Goal: Use online tool/utility

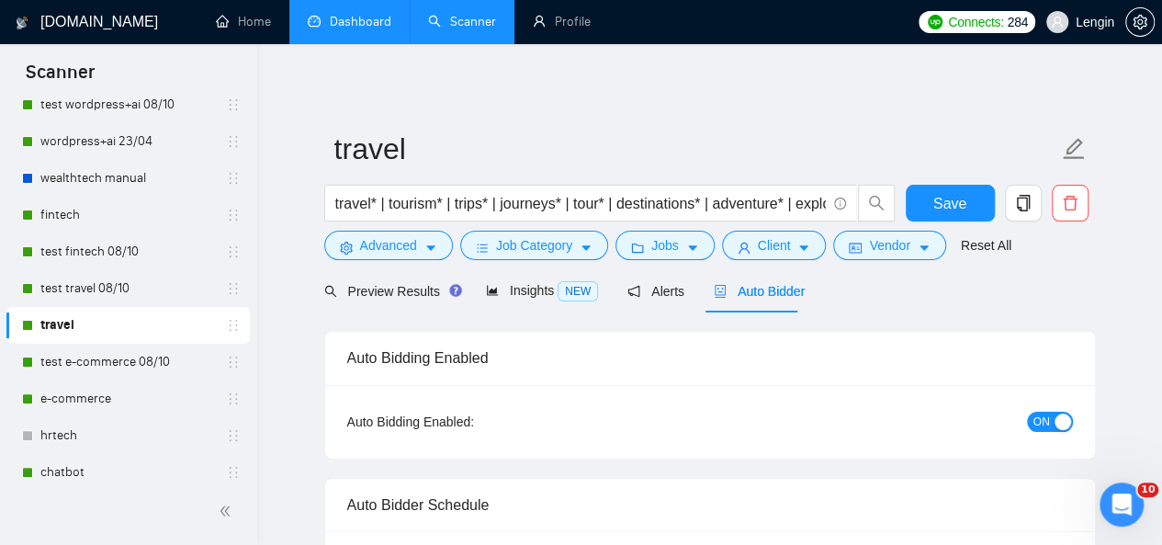
click at [366, 14] on link "Dashboard" at bounding box center [350, 22] width 84 height 16
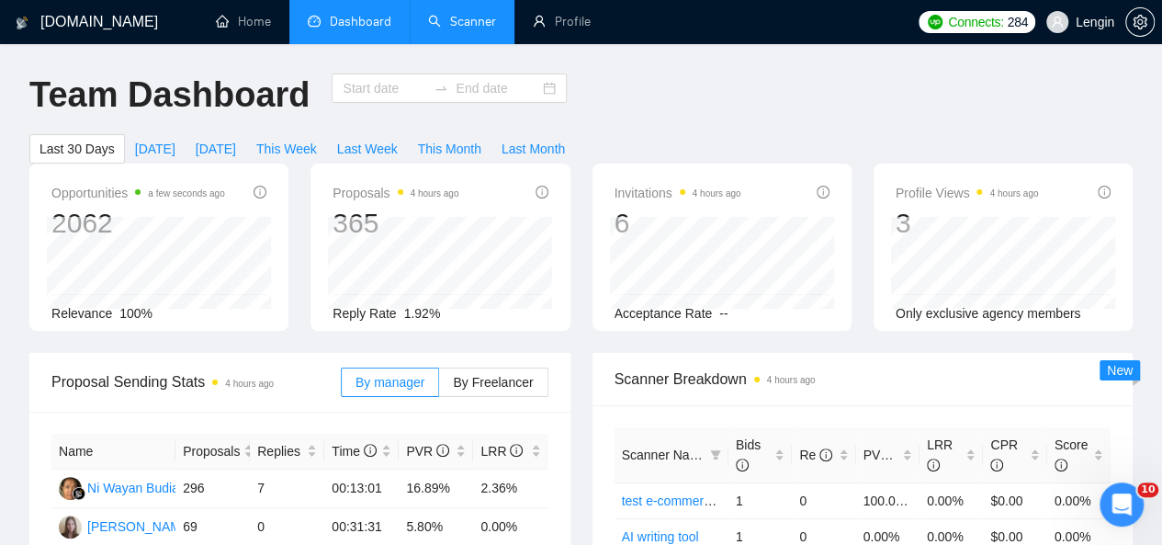
type input "[DATE]"
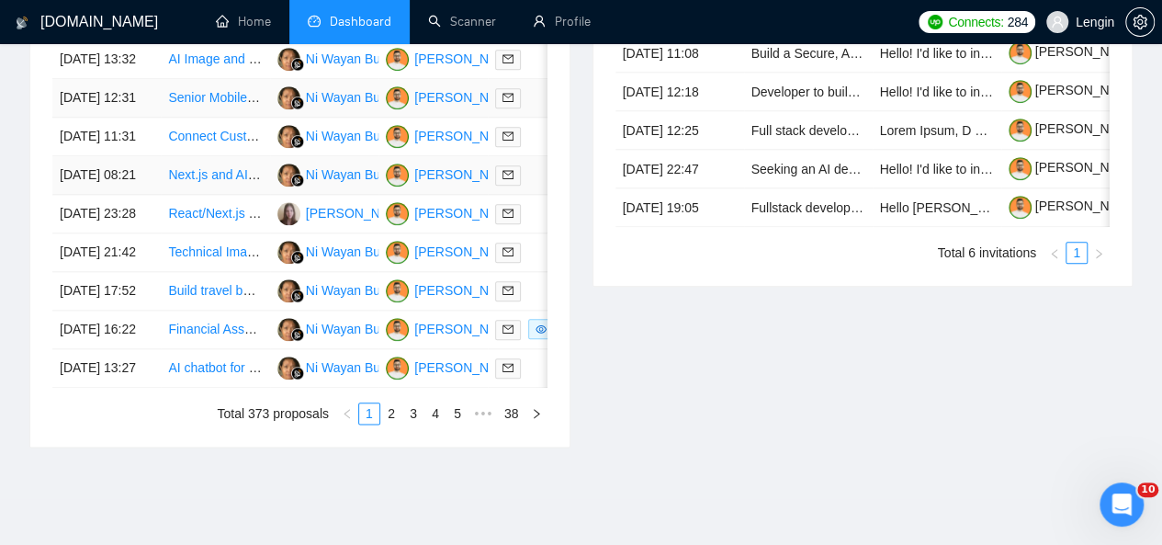
scroll to position [957, 0]
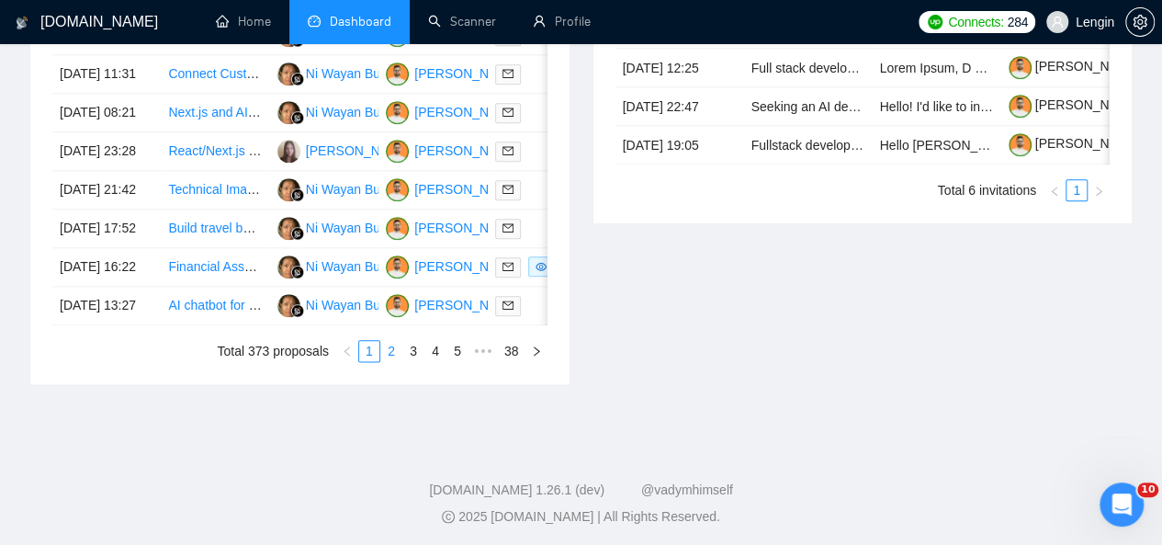
click at [395, 361] on link "2" at bounding box center [391, 351] width 20 height 20
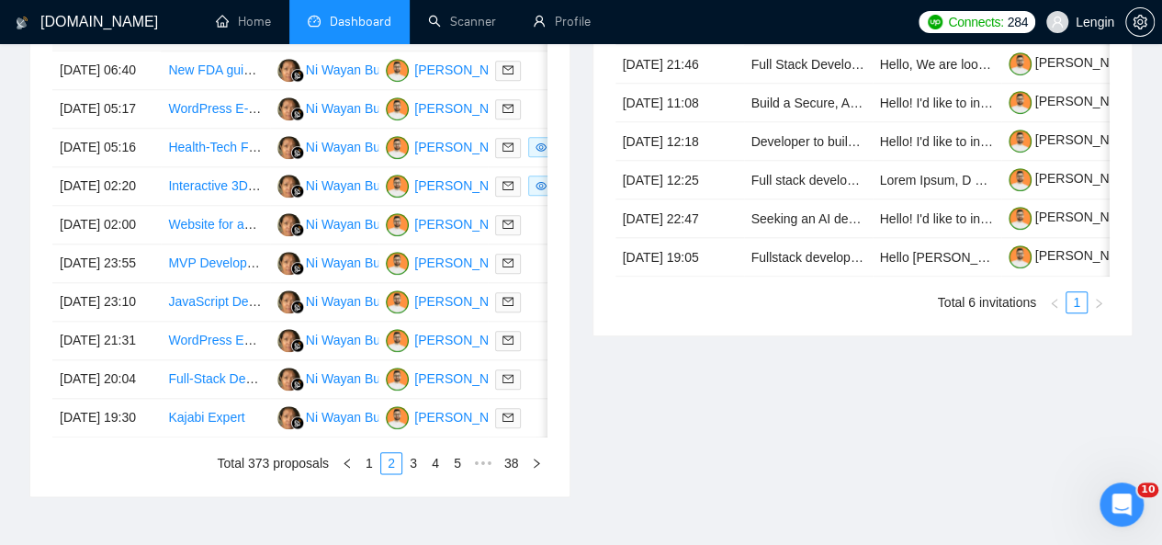
scroll to position [844, 0]
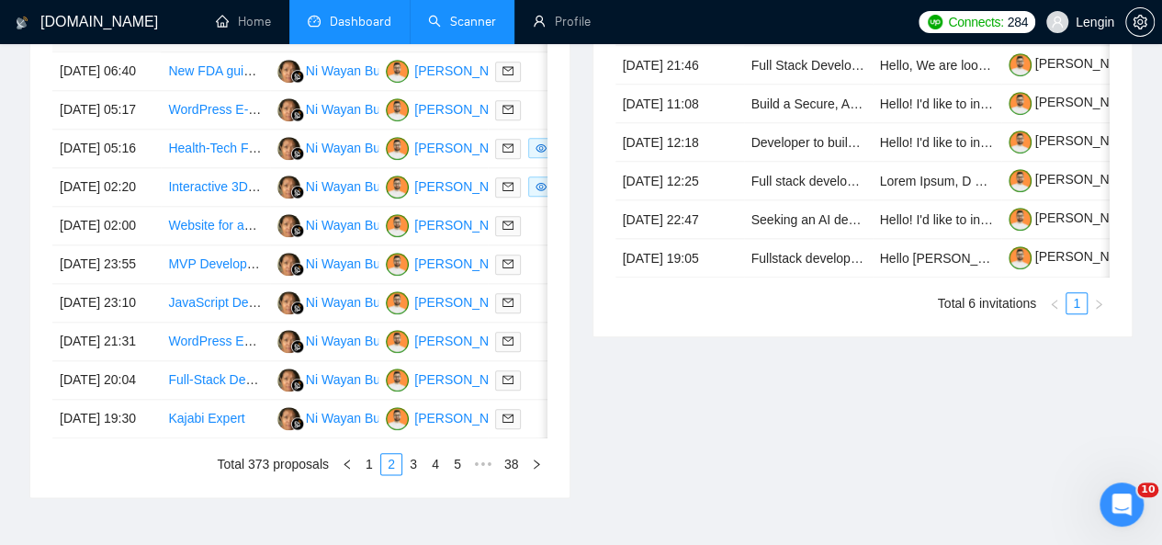
click at [457, 22] on link "Scanner" at bounding box center [462, 22] width 68 height 16
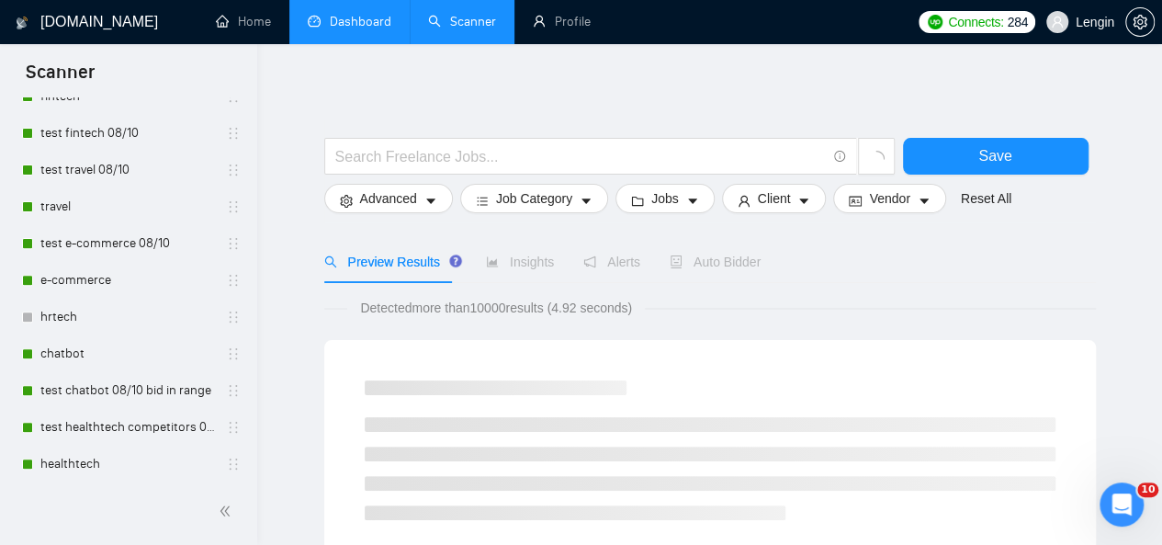
scroll to position [316, 0]
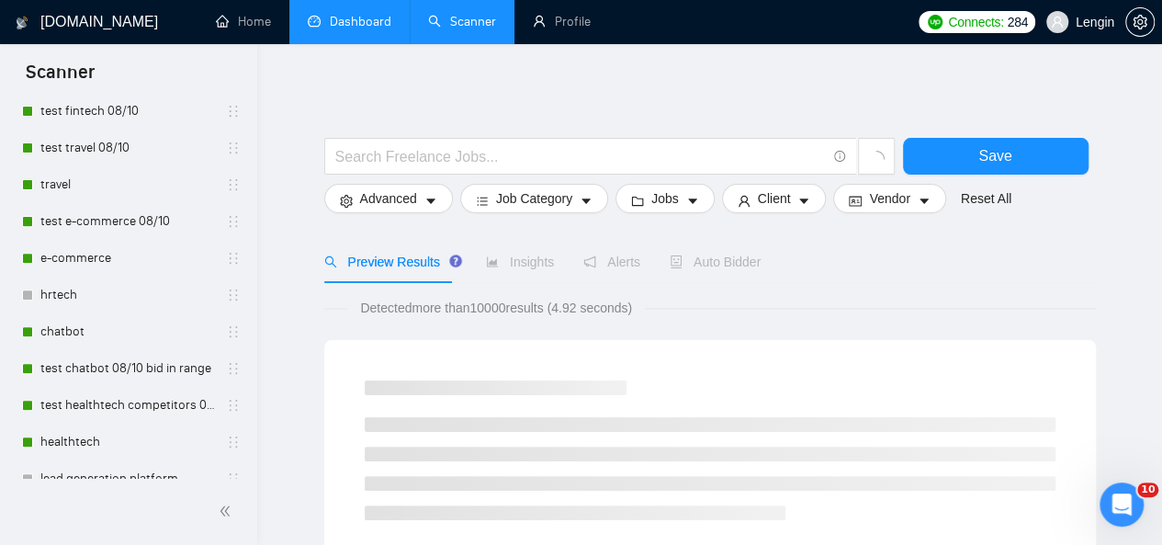
click at [96, 323] on link "chatbot" at bounding box center [127, 331] width 174 height 37
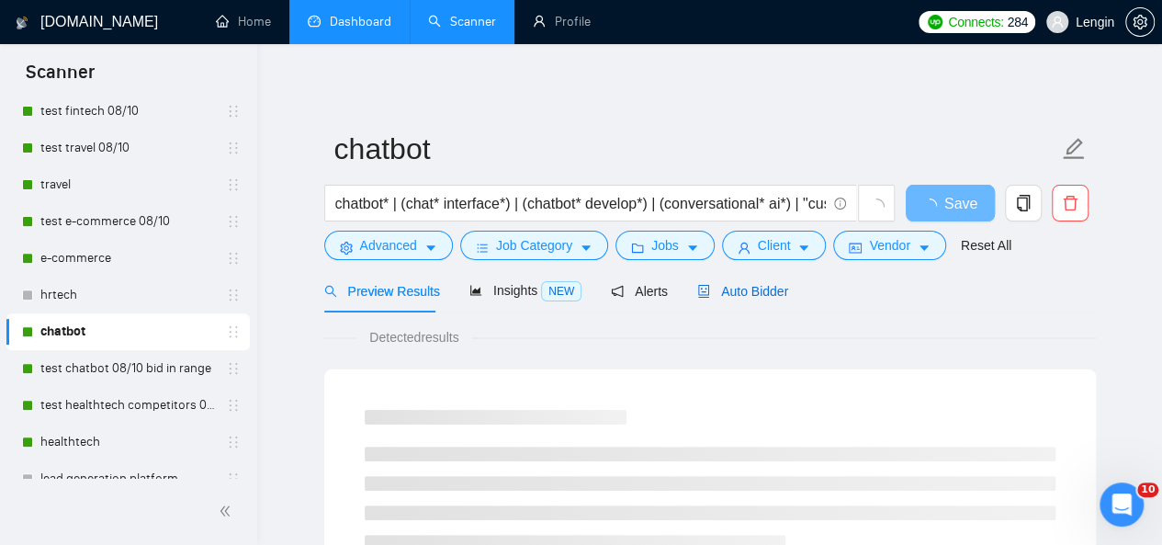
click at [736, 294] on span "Auto Bidder" at bounding box center [742, 291] width 91 height 15
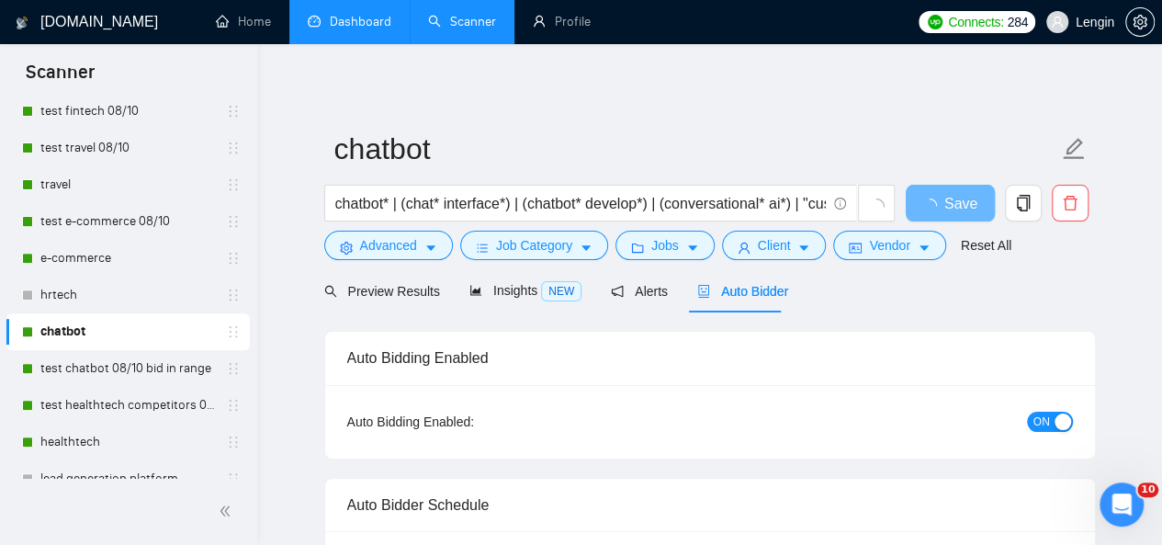
radio input "false"
radio input "true"
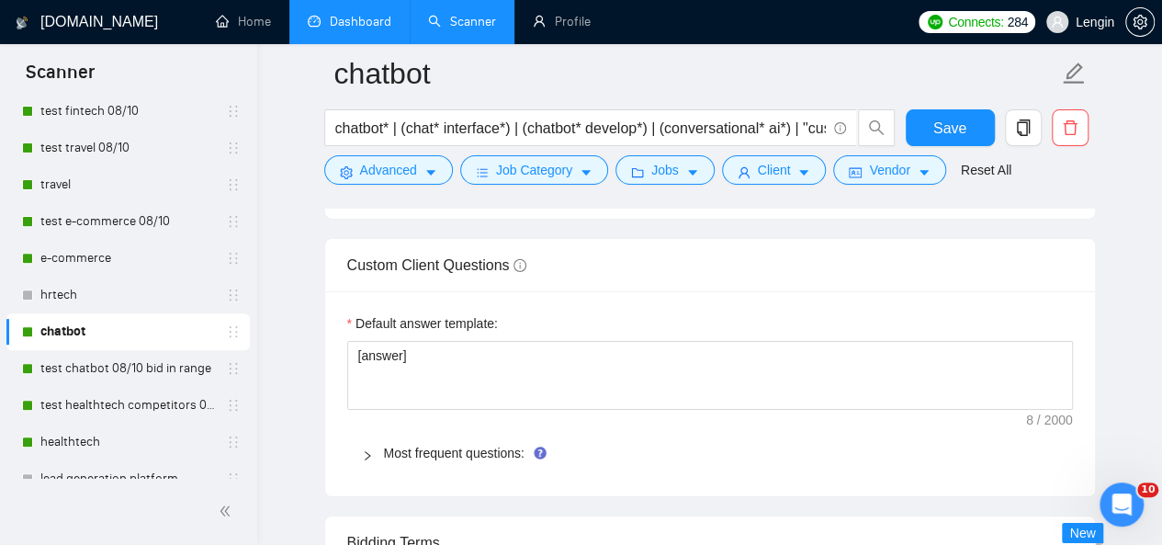
scroll to position [2935, 0]
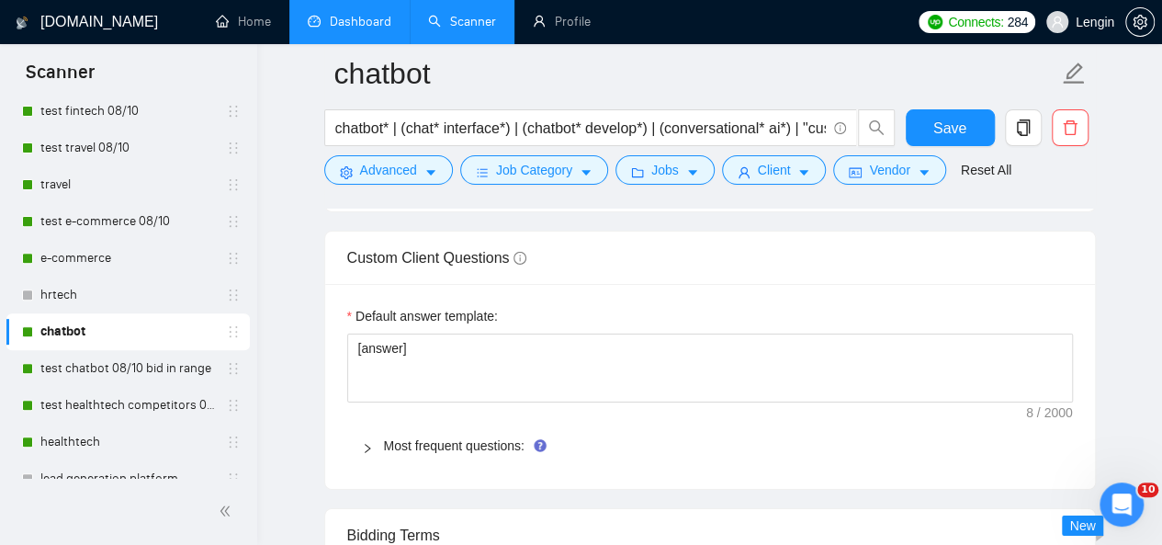
click at [445, 435] on span "Most frequent questions:" at bounding box center [721, 445] width 674 height 20
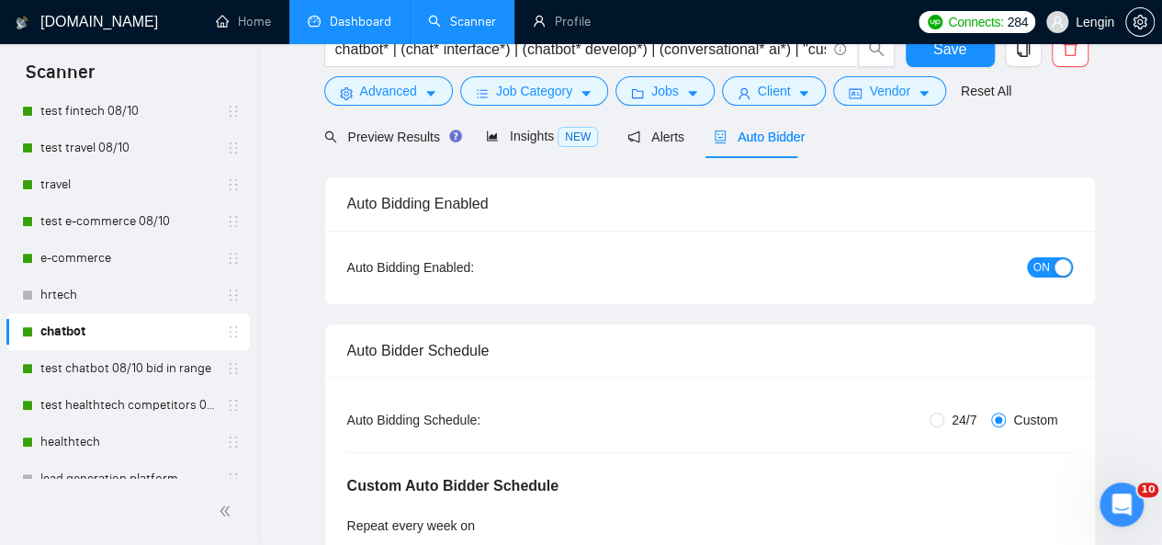
scroll to position [0, 0]
